Goal: Task Accomplishment & Management: Use online tool/utility

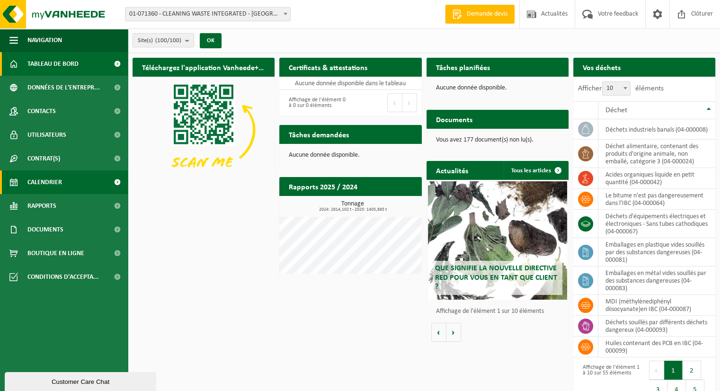
click at [54, 187] on span "Calendrier" at bounding box center [44, 182] width 35 height 24
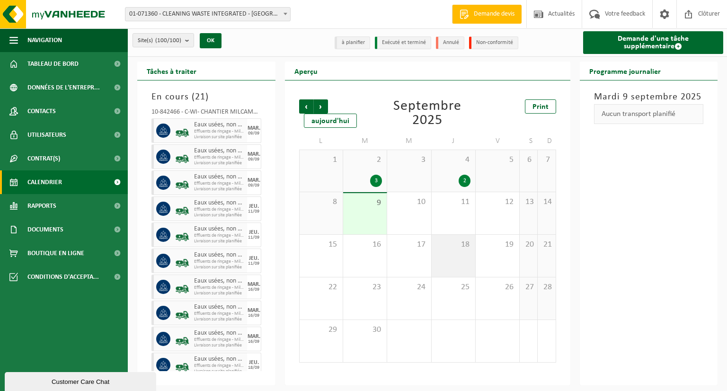
click at [458, 257] on div "18" at bounding box center [454, 256] width 44 height 42
click at [459, 258] on div "18" at bounding box center [454, 256] width 44 height 42
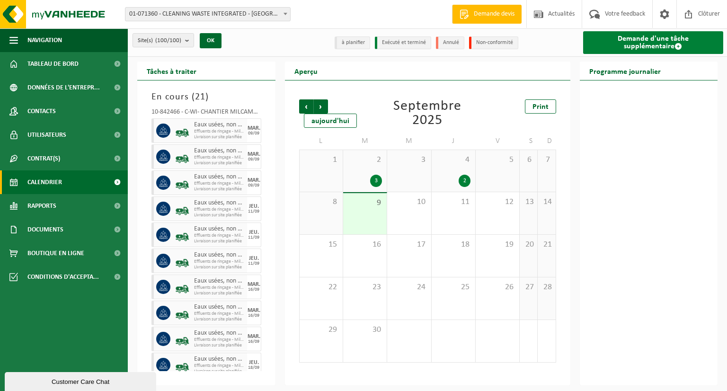
click at [644, 44] on link "Demande d'une tâche supplémentaire" at bounding box center [653, 42] width 141 height 23
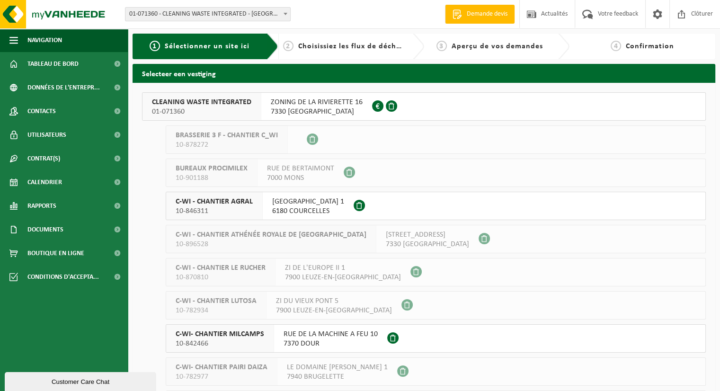
click at [226, 338] on span "C-WI- CHANTIER MILCAMPS" at bounding box center [220, 334] width 89 height 9
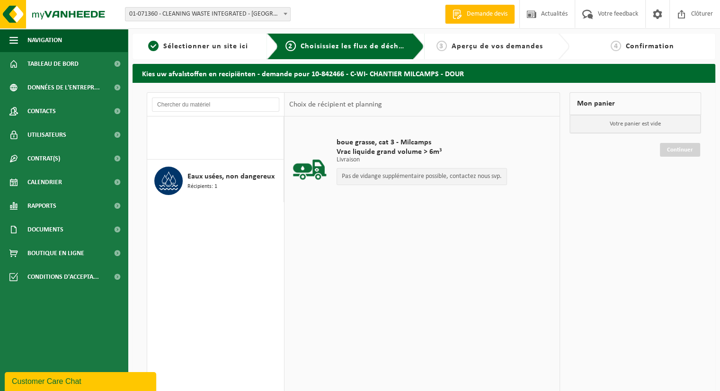
click at [381, 154] on span "Vrac liquide grand volume > 6m³" at bounding box center [422, 151] width 170 height 9
click at [363, 148] on span "Vrac liquide grand volume > 6m³" at bounding box center [422, 151] width 170 height 9
click at [372, 146] on span "boue grasse, cat 3 - Milcamps" at bounding box center [422, 142] width 170 height 9
click at [201, 176] on span "Eaux usées, non dangereux" at bounding box center [231, 176] width 87 height 11
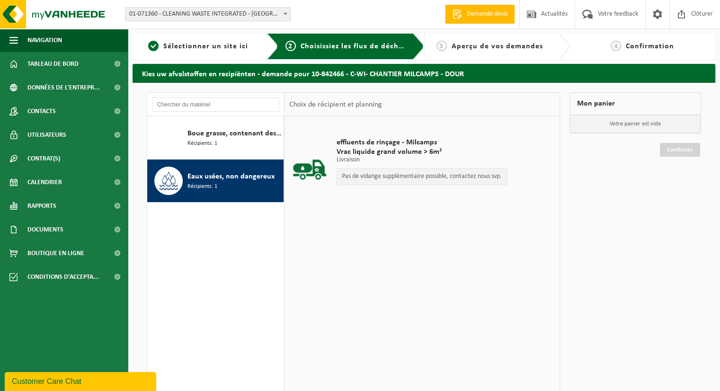
click at [189, 186] on span "Récipients: 1" at bounding box center [203, 186] width 30 height 9
click at [380, 178] on p "Pas de vidange supplémentaire possible, contactez nous svp." at bounding box center [422, 176] width 160 height 7
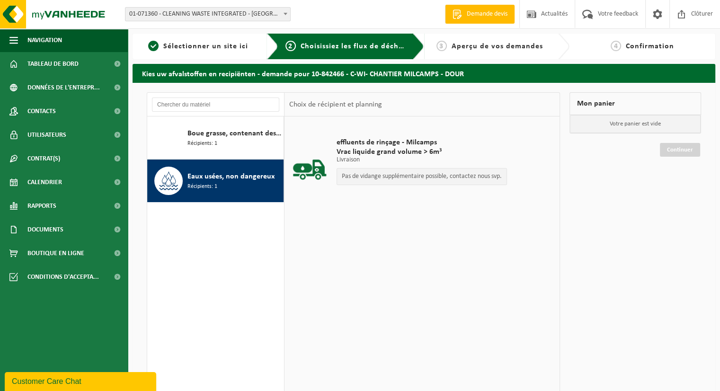
click at [431, 231] on div "effluents de rinçage - Milcamps Vrac liquide grand volume > 6m³ Livraison Livra…" at bounding box center [422, 259] width 275 height 284
click at [404, 236] on div "effluents de rinçage - Milcamps Vrac liquide grand volume > 6m³ Livraison Livra…" at bounding box center [422, 259] width 275 height 284
click at [203, 177] on span "Eaux usées, non dangereux" at bounding box center [231, 176] width 87 height 11
click at [395, 177] on p "Pas de vidange supplémentaire possible, contactez nous svp." at bounding box center [422, 176] width 160 height 7
click at [317, 165] on div at bounding box center [309, 164] width 35 height 38
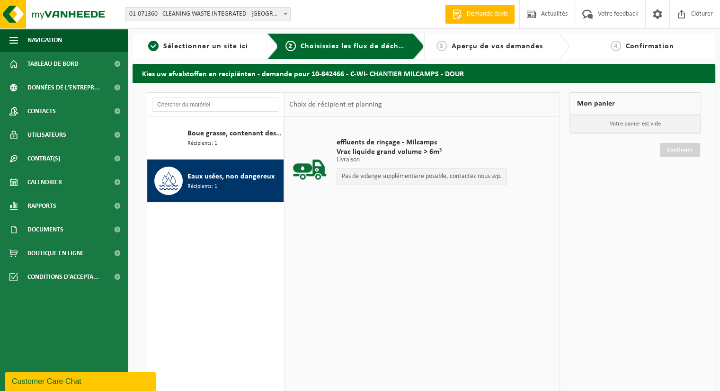
click at [317, 165] on div at bounding box center [309, 164] width 35 height 38
click at [688, 164] on div "Mon panier Votre panier est vide Continuer" at bounding box center [635, 258] width 141 height 332
